Goal: Check status: Check status

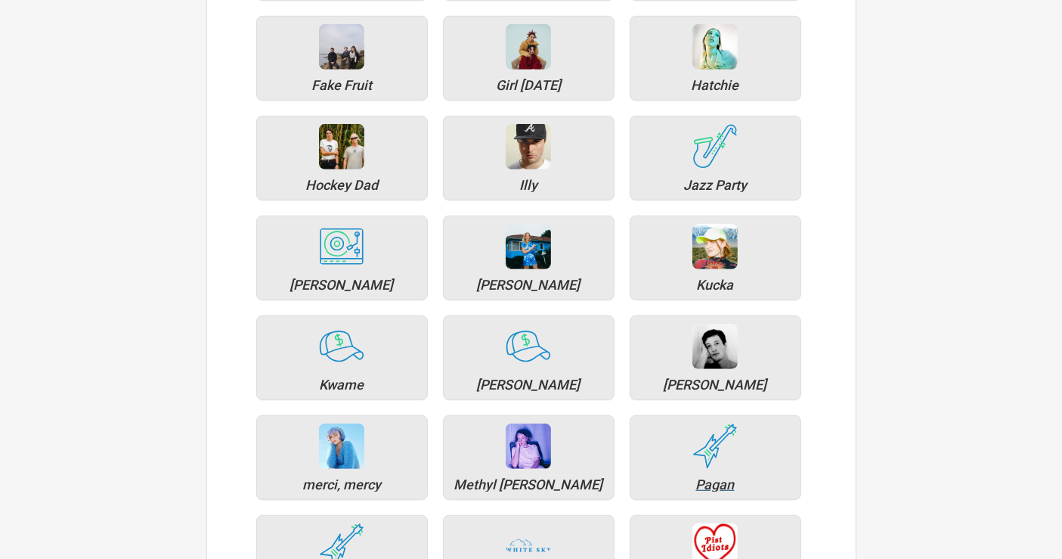
scroll to position [924, 0]
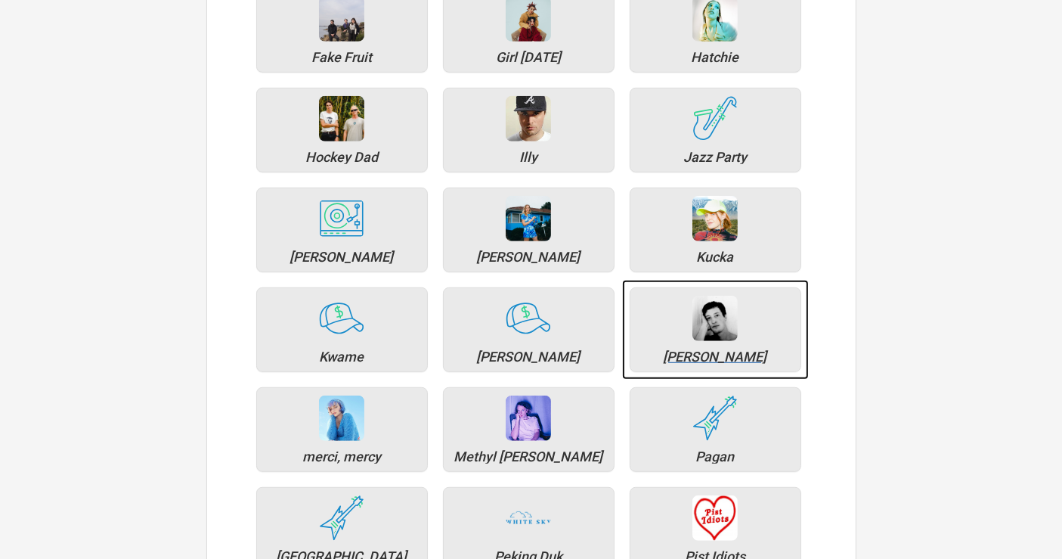
click at [706, 358] on div "[PERSON_NAME]" at bounding box center [715, 357] width 155 height 14
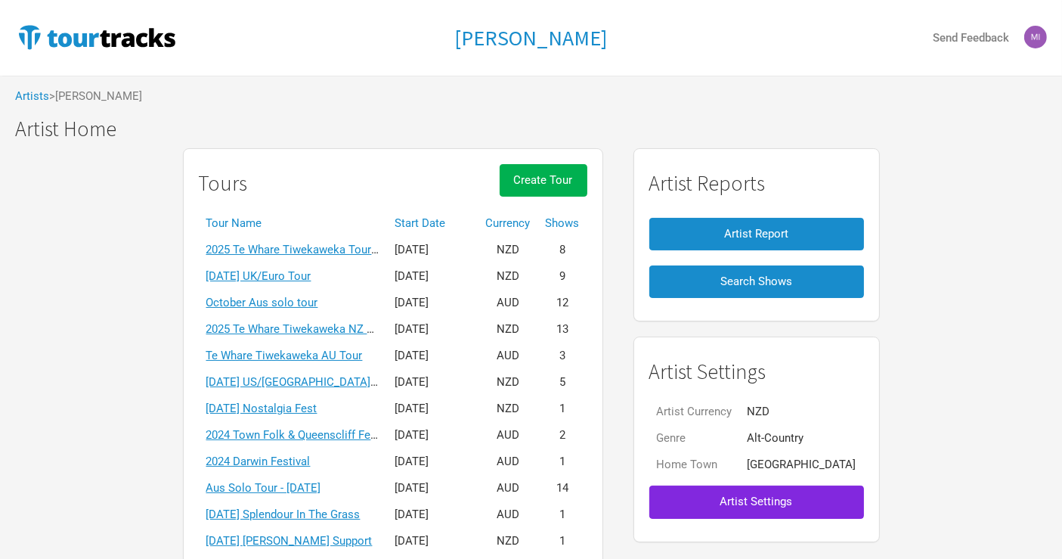
click at [462, 219] on th "Start Date" at bounding box center [433, 223] width 91 height 26
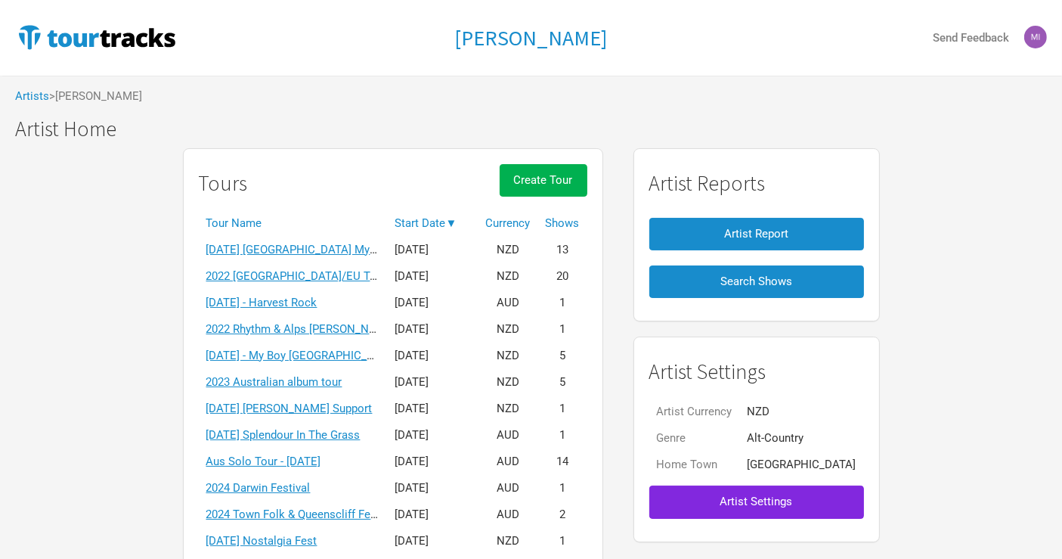
click at [454, 219] on th "Start Date ▼" at bounding box center [433, 223] width 91 height 26
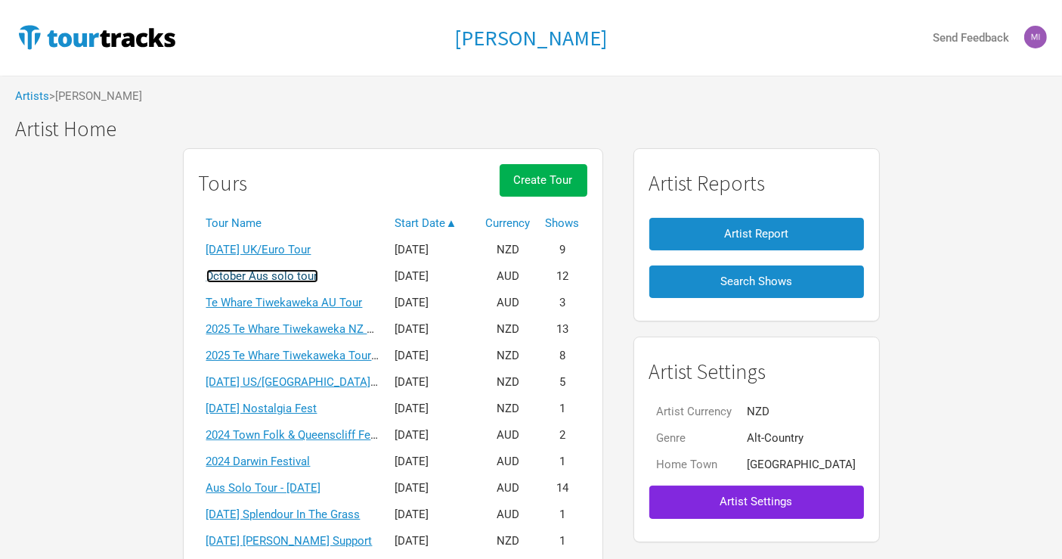
click at [318, 273] on link "October Aus solo tour" at bounding box center [262, 276] width 112 height 14
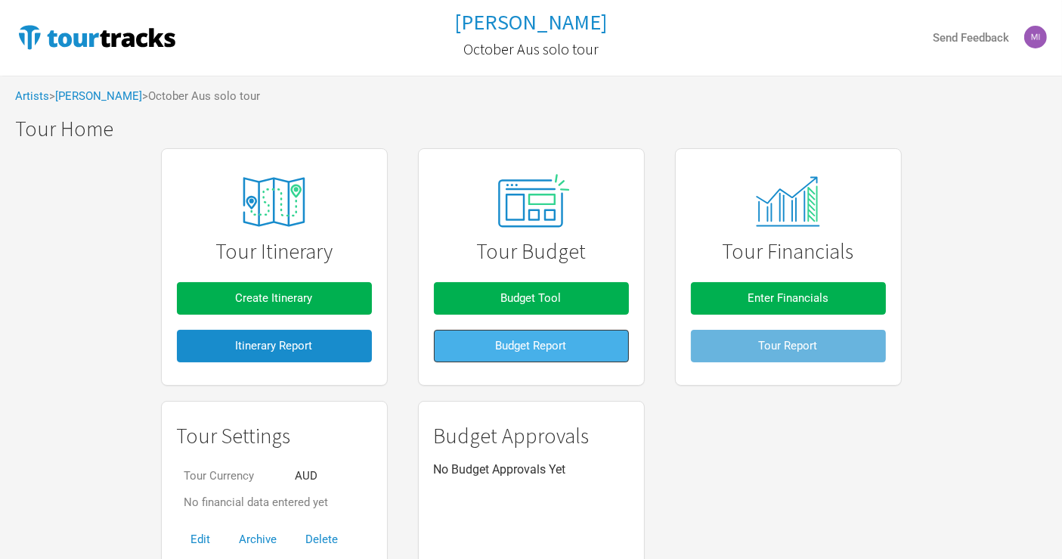
click at [590, 341] on button "Budget Report" at bounding box center [531, 346] width 195 height 33
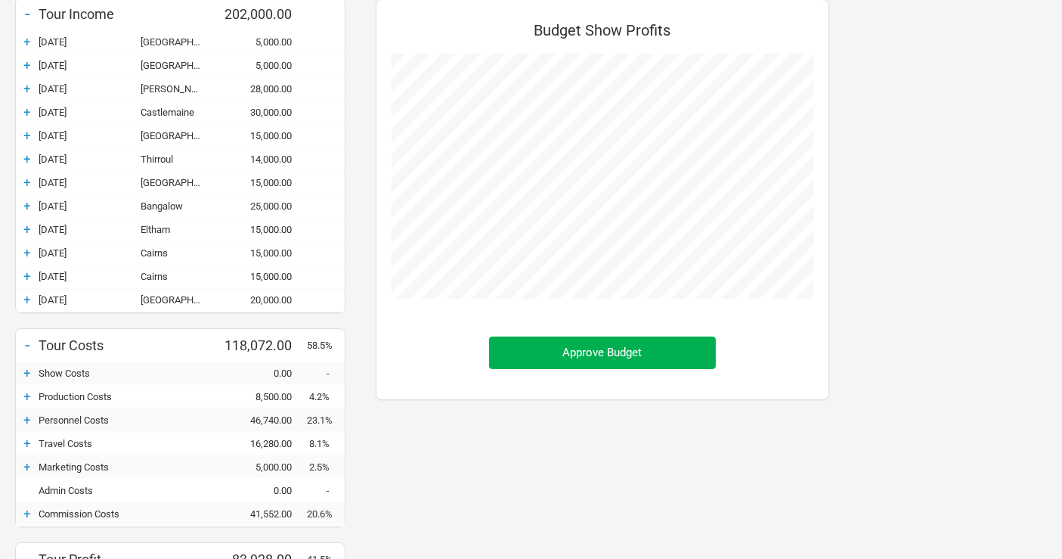
scroll to position [168, 0]
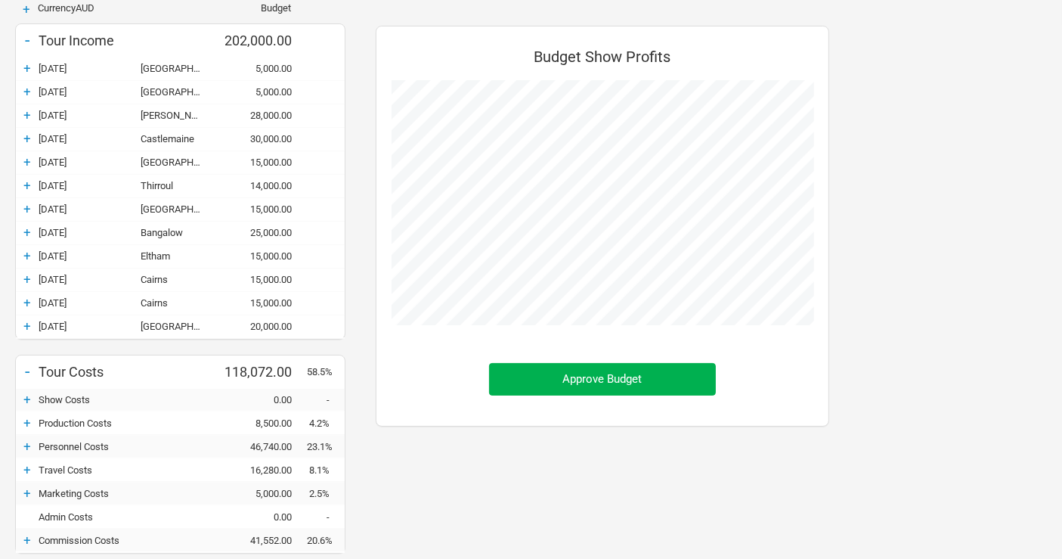
click at [29, 441] on div "+" at bounding box center [27, 445] width 23 height 15
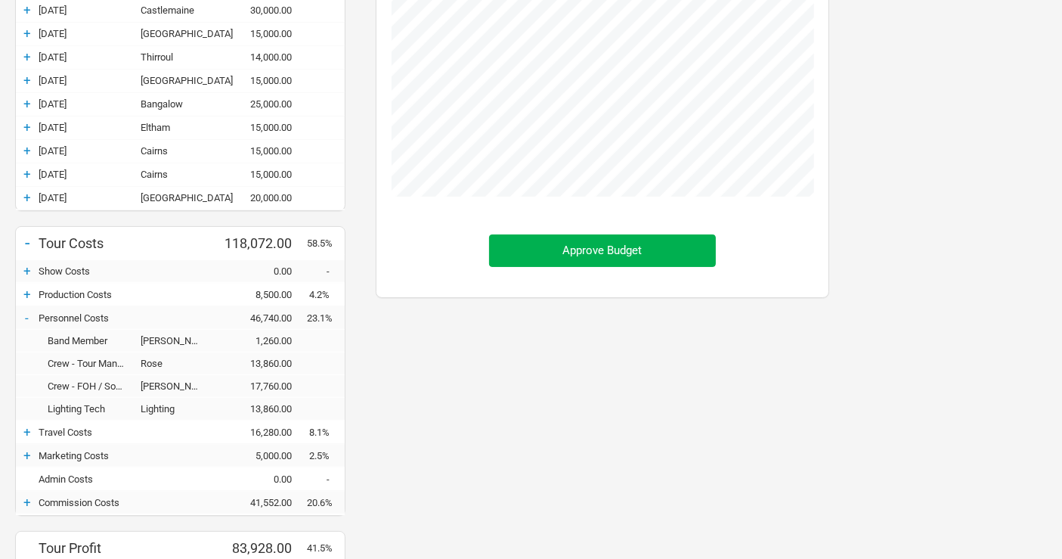
scroll to position [336, 0]
